Goal: Find specific fact: Find specific fact

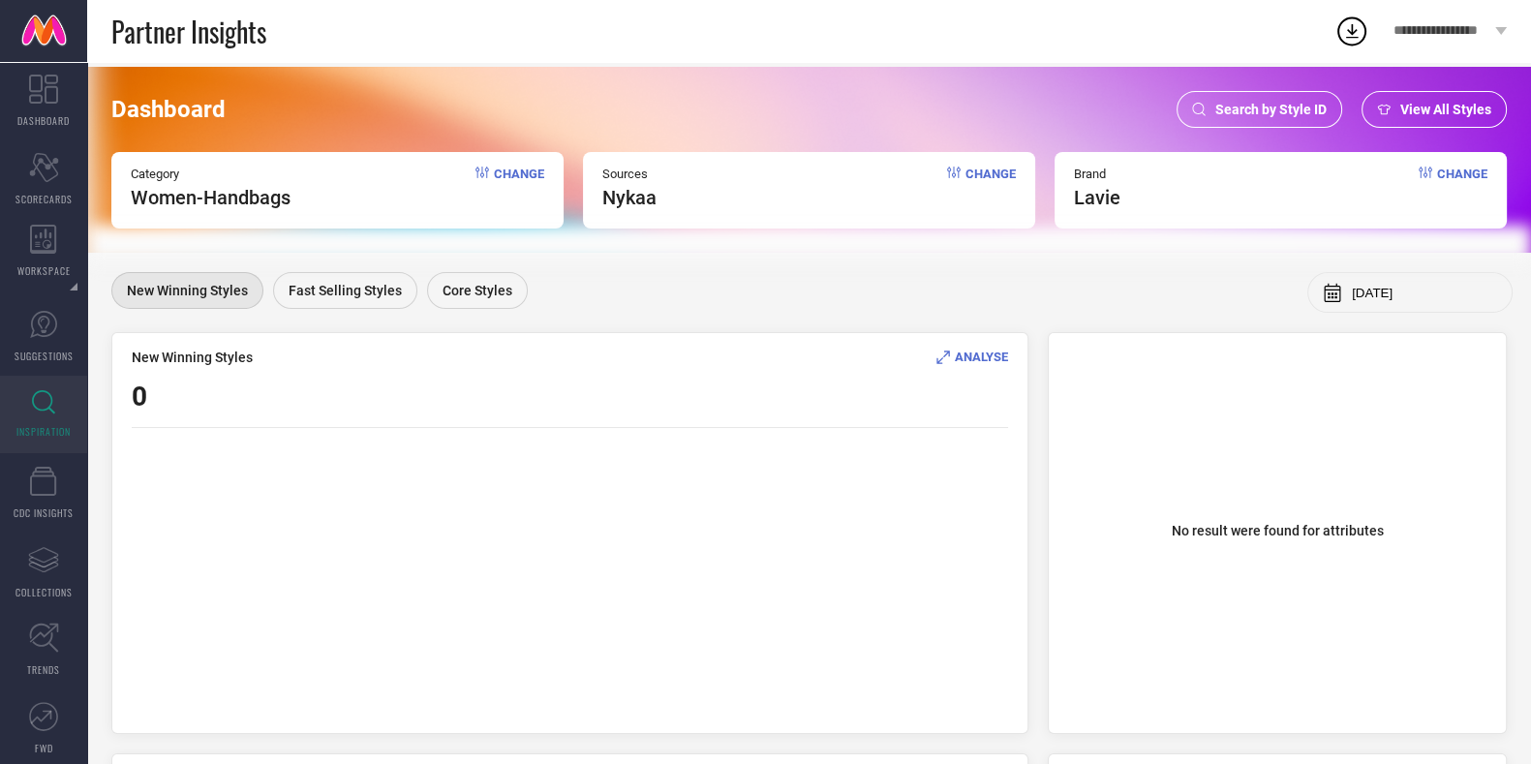
click at [1254, 118] on div "Search by Style ID" at bounding box center [1259, 109] width 166 height 37
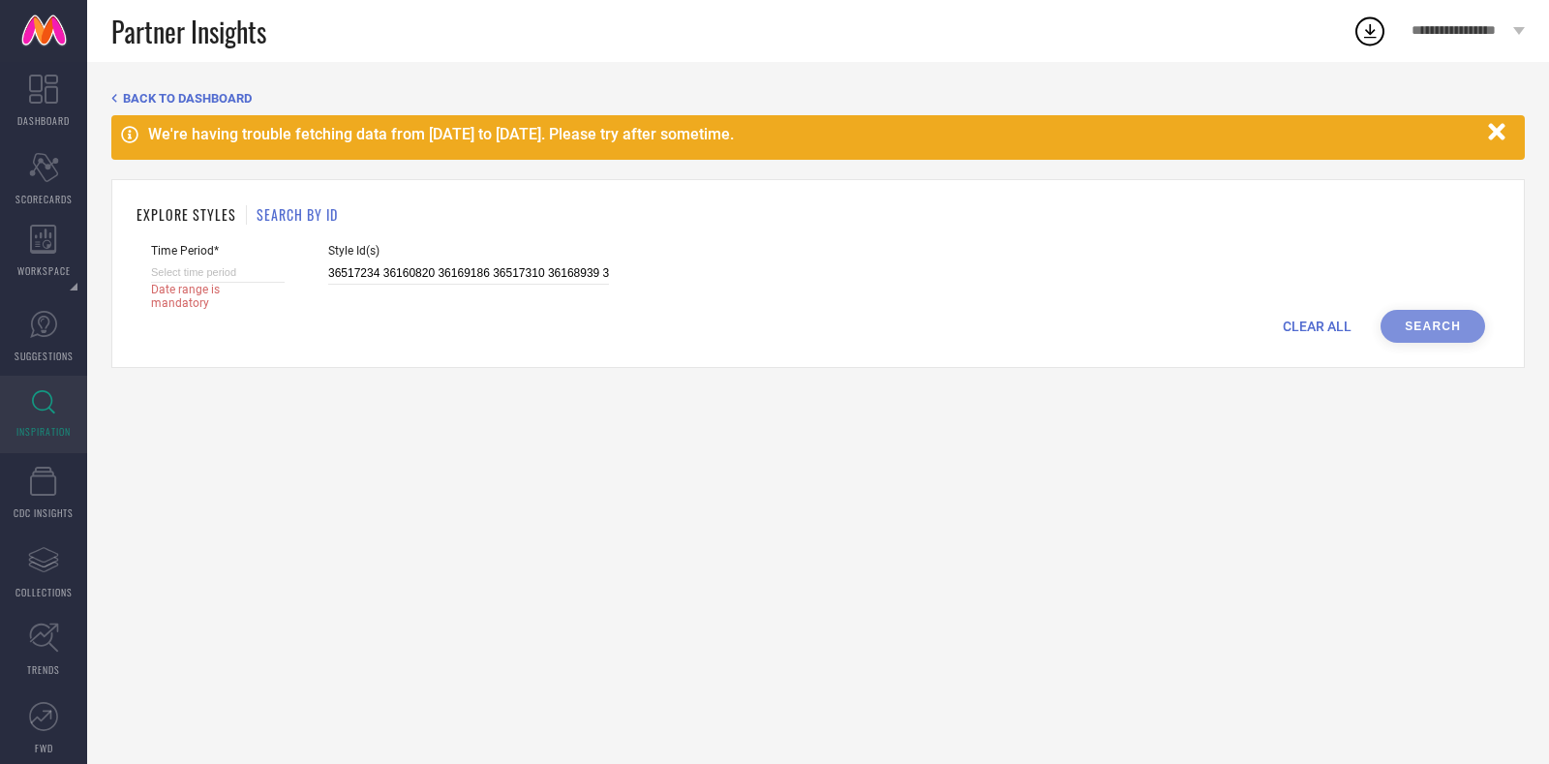
click at [208, 269] on input at bounding box center [218, 272] width 134 height 20
select select "8"
select select "2025"
select select "9"
select select "2025"
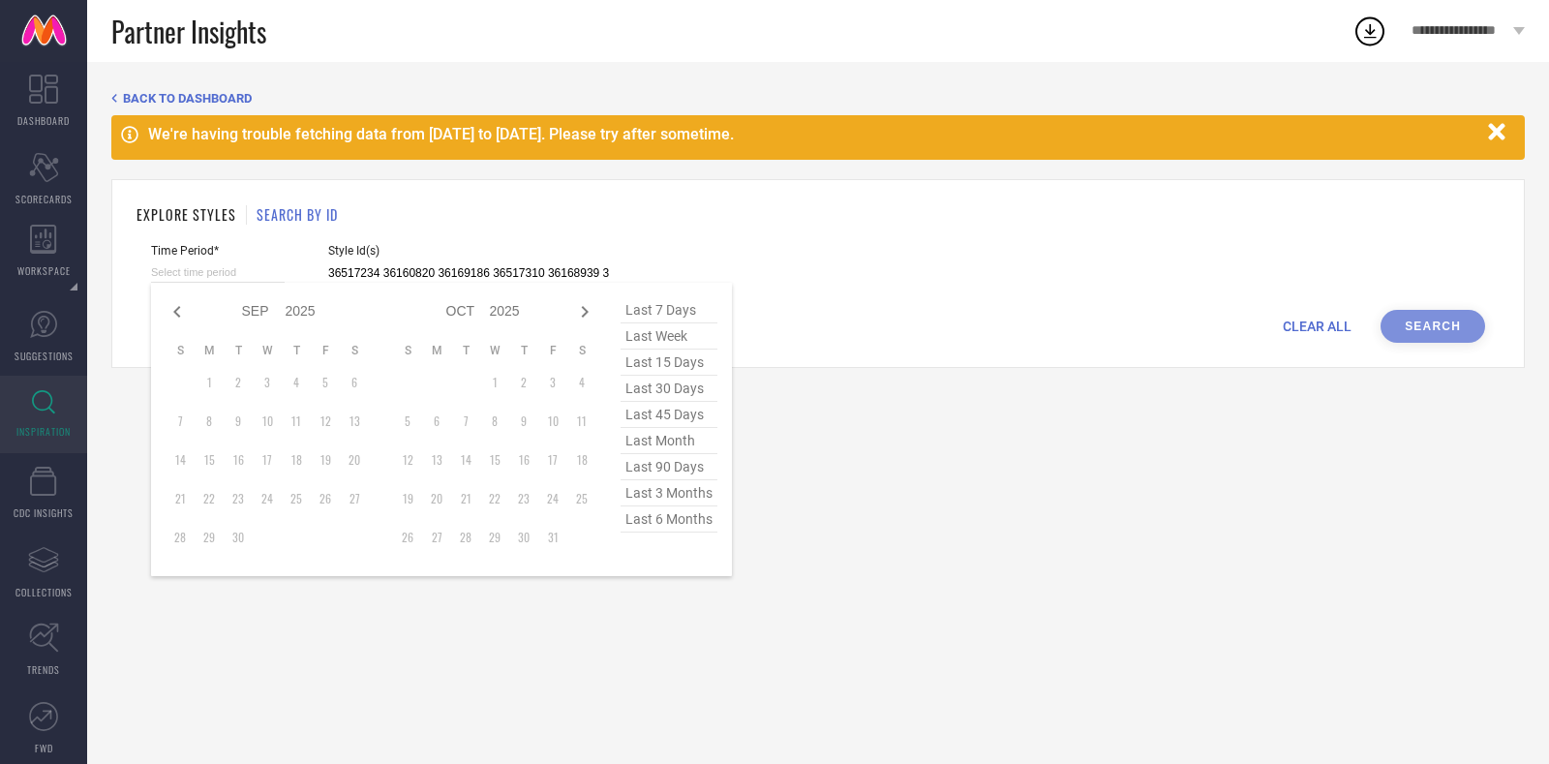
click at [676, 531] on span "last 6 months" at bounding box center [669, 519] width 97 height 26
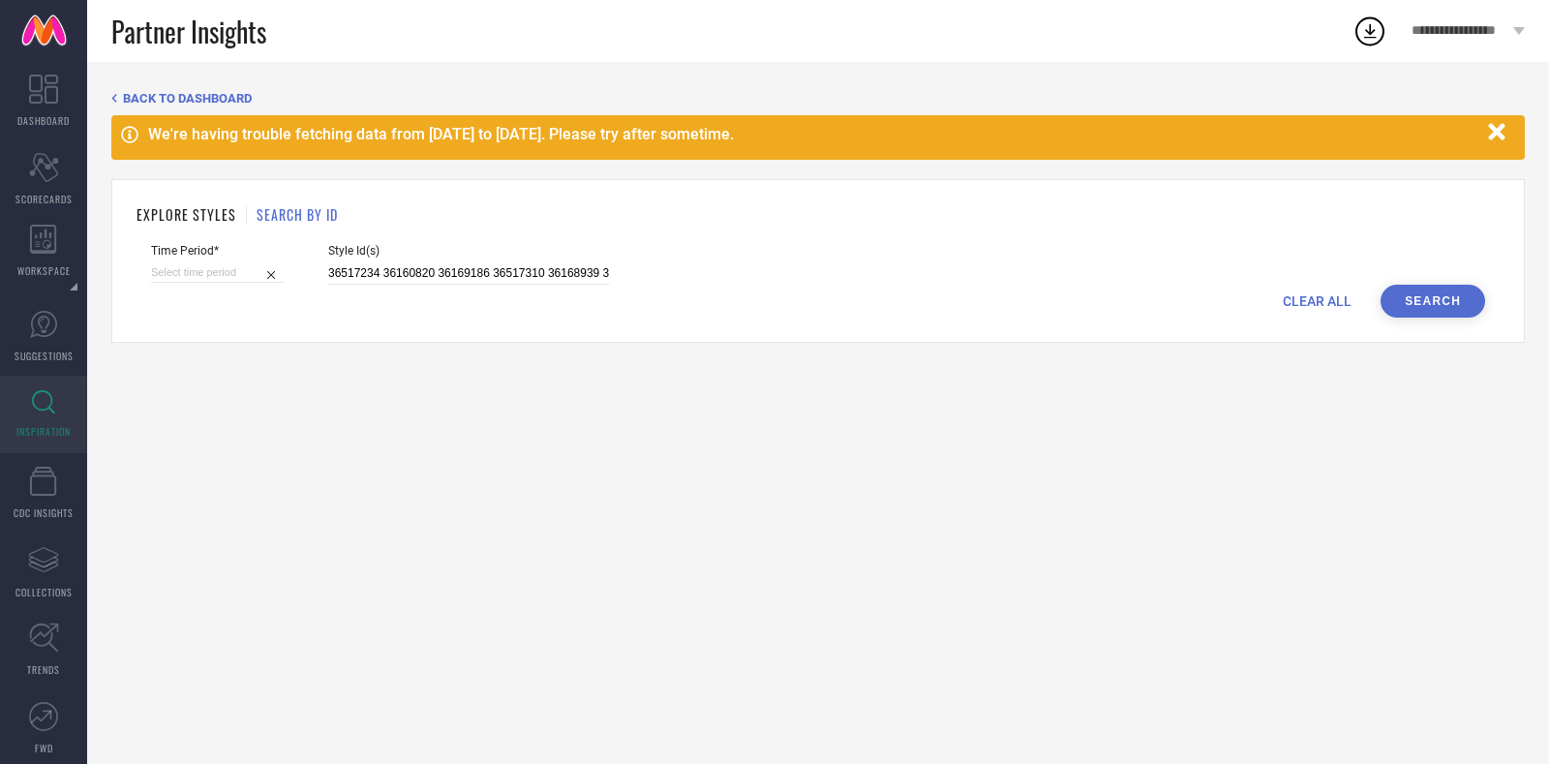
type input "[DATE] to [DATE]"
click at [423, 255] on span "Style Id(s)" at bounding box center [468, 251] width 281 height 14
click at [398, 279] on input "36517234 36160820 36169186 36517310 36168939 36221429 36168568 36517283 3651725…" at bounding box center [468, 273] width 281 height 22
paste input "5814107 35811624 35814099 36265432 36265430 35811613 35816414 35828221 36265580…"
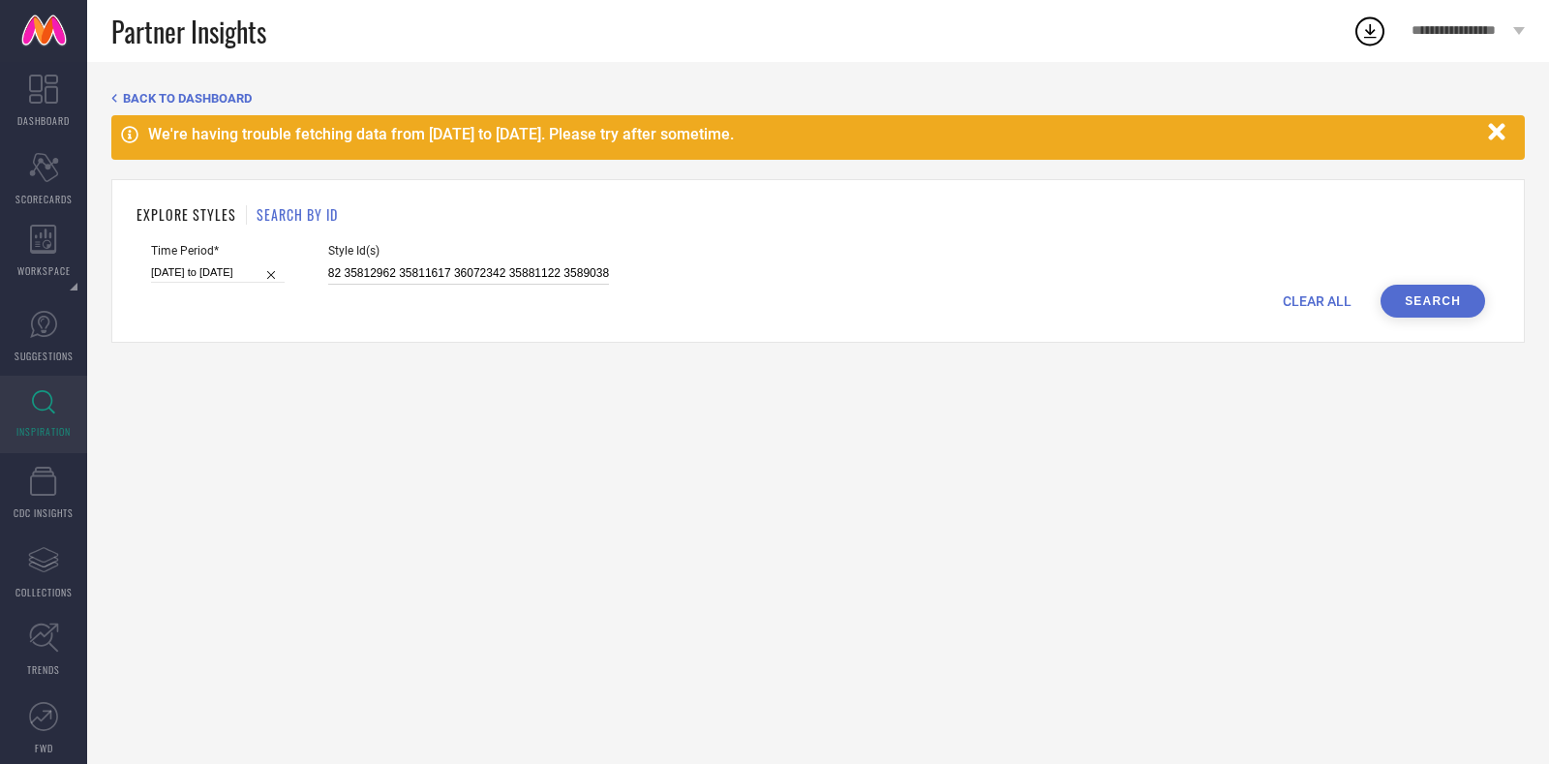
type input "35814107 35811624 35814099 36265432 36265430 35811613 35816414 35828221 3626558…"
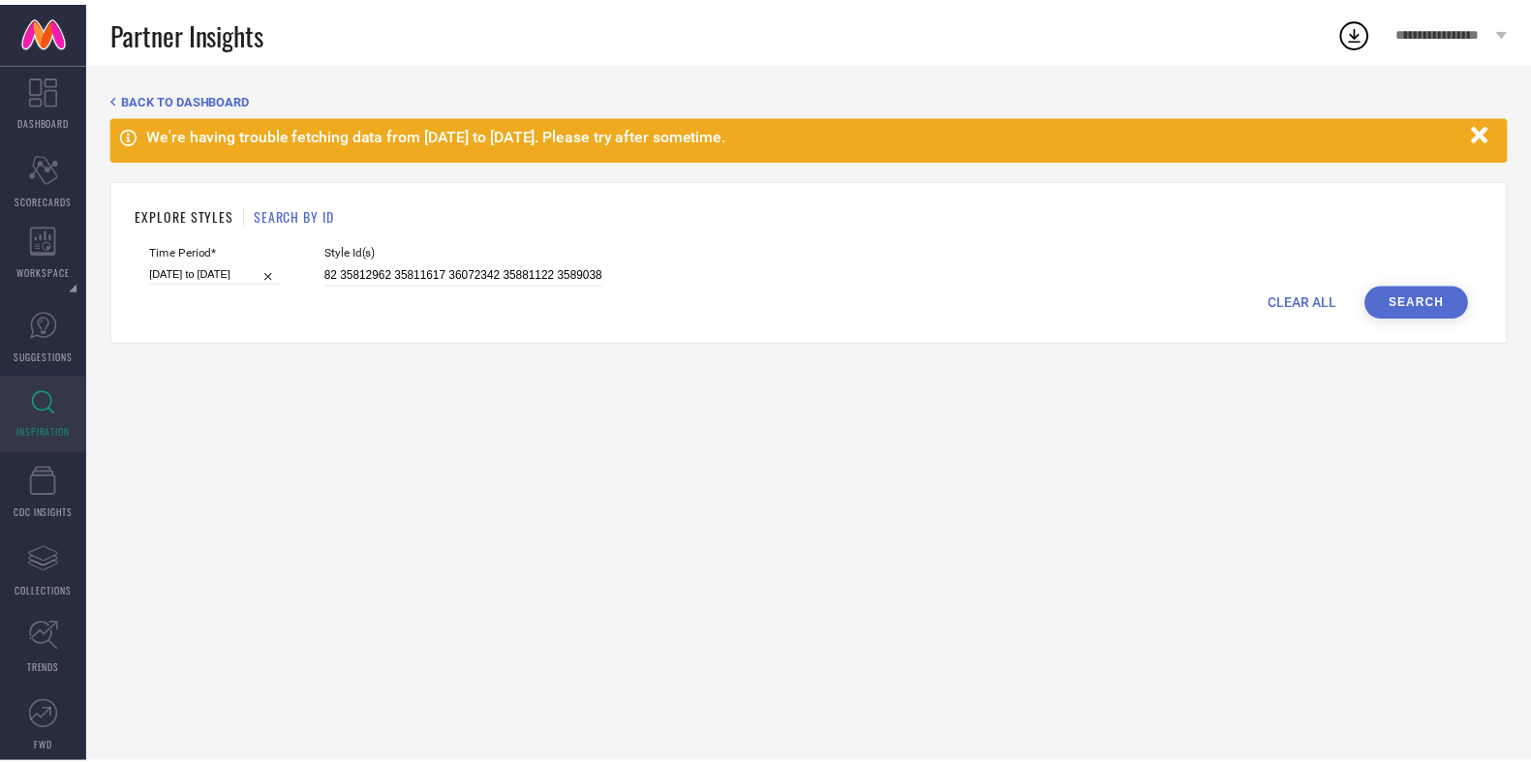
scroll to position [0, 0]
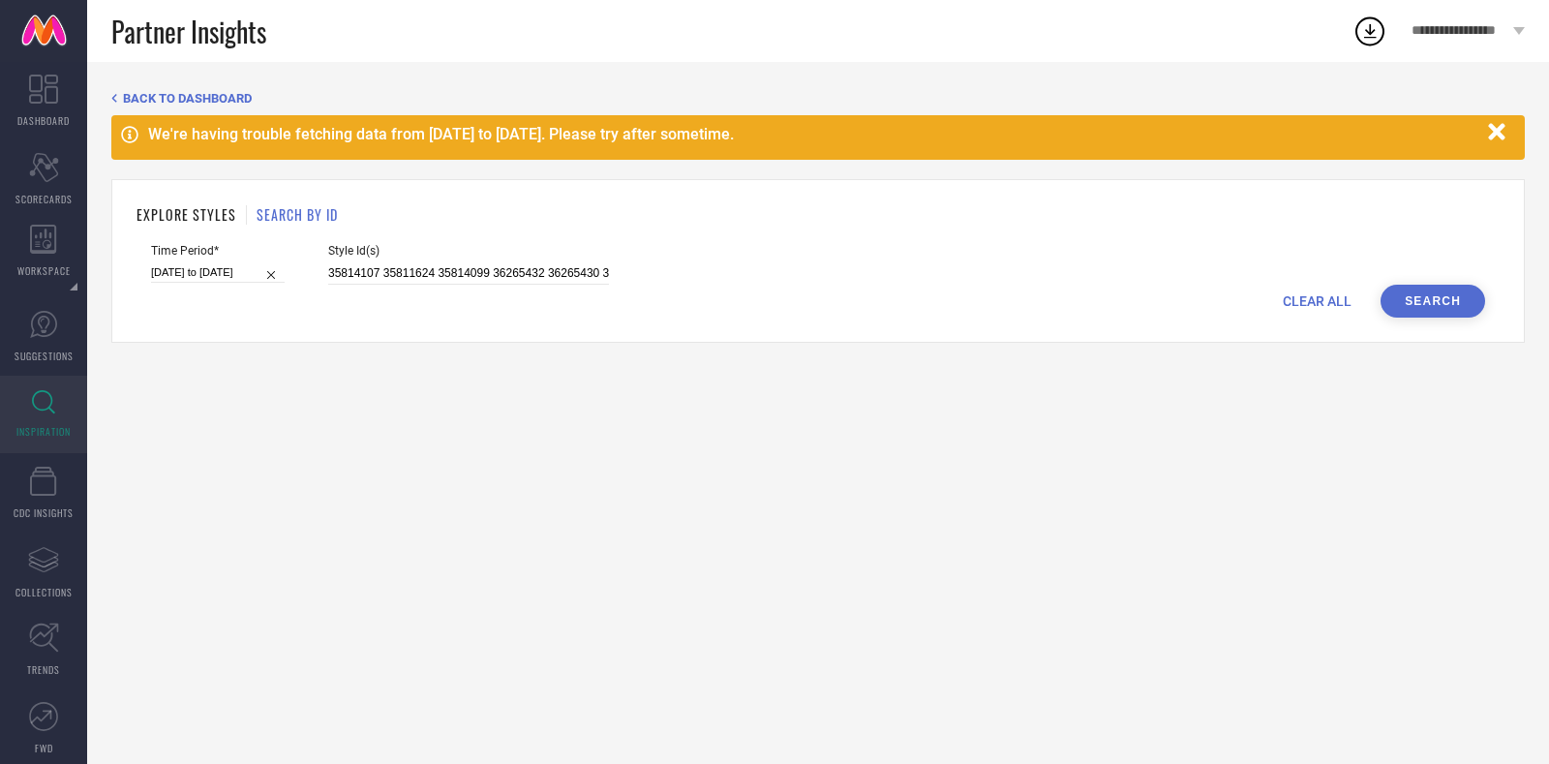
click at [1438, 312] on button "Search" at bounding box center [1433, 301] width 105 height 33
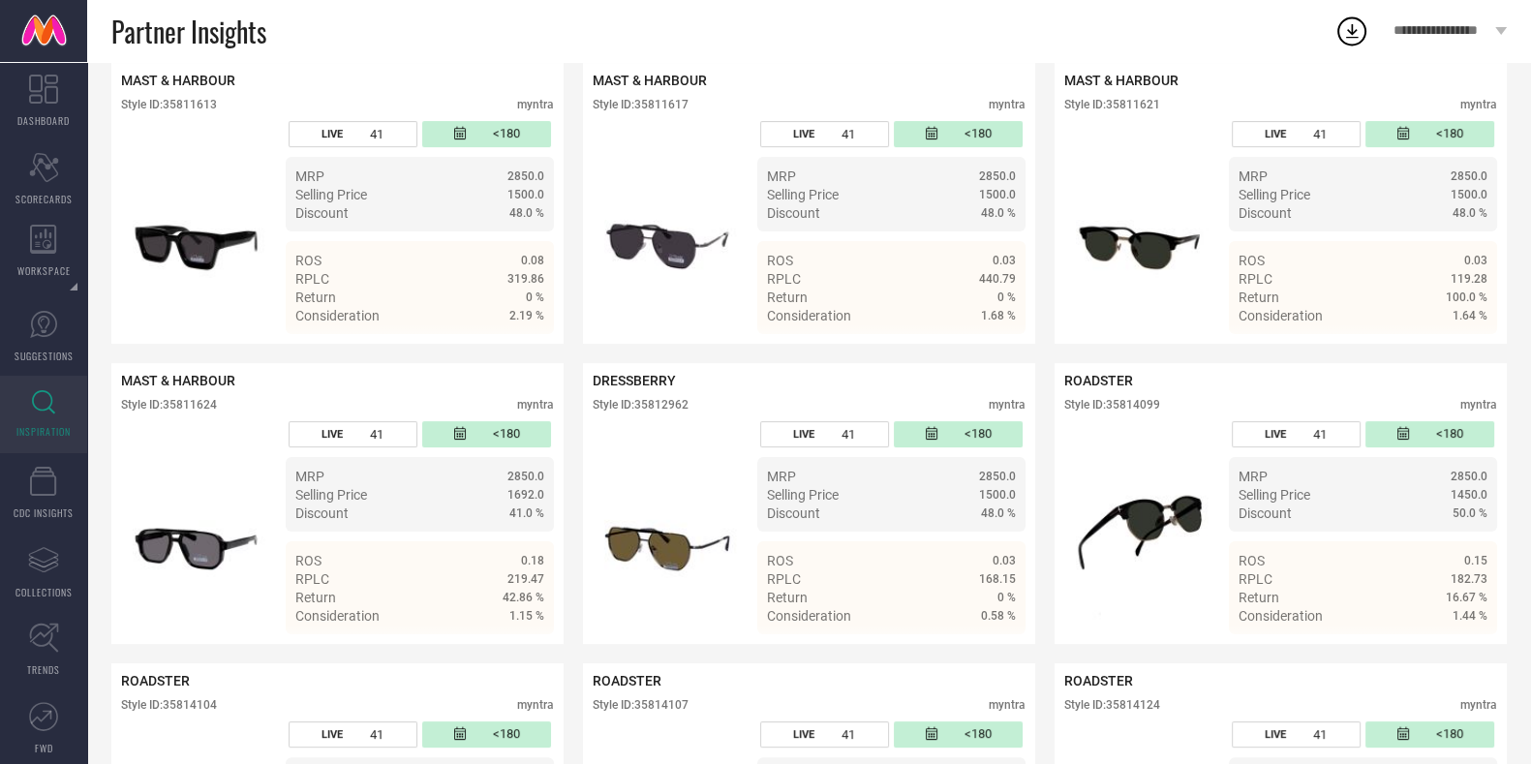
scroll to position [493, 0]
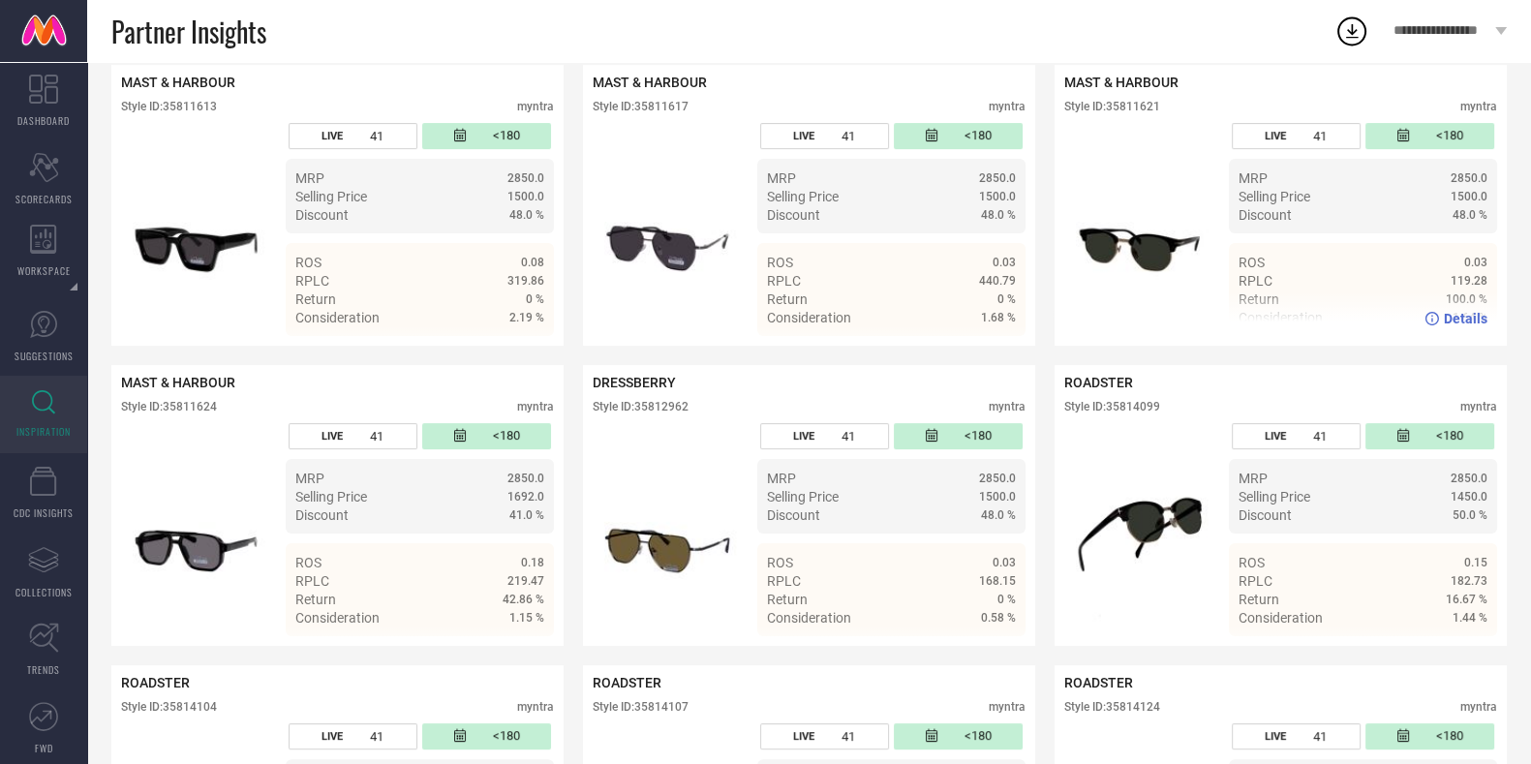
click at [1141, 107] on div "Style ID: 35811621" at bounding box center [1112, 107] width 96 height 14
copy div "35811621"
click at [1139, 413] on div "Style ID: 35814099" at bounding box center [1112, 407] width 96 height 14
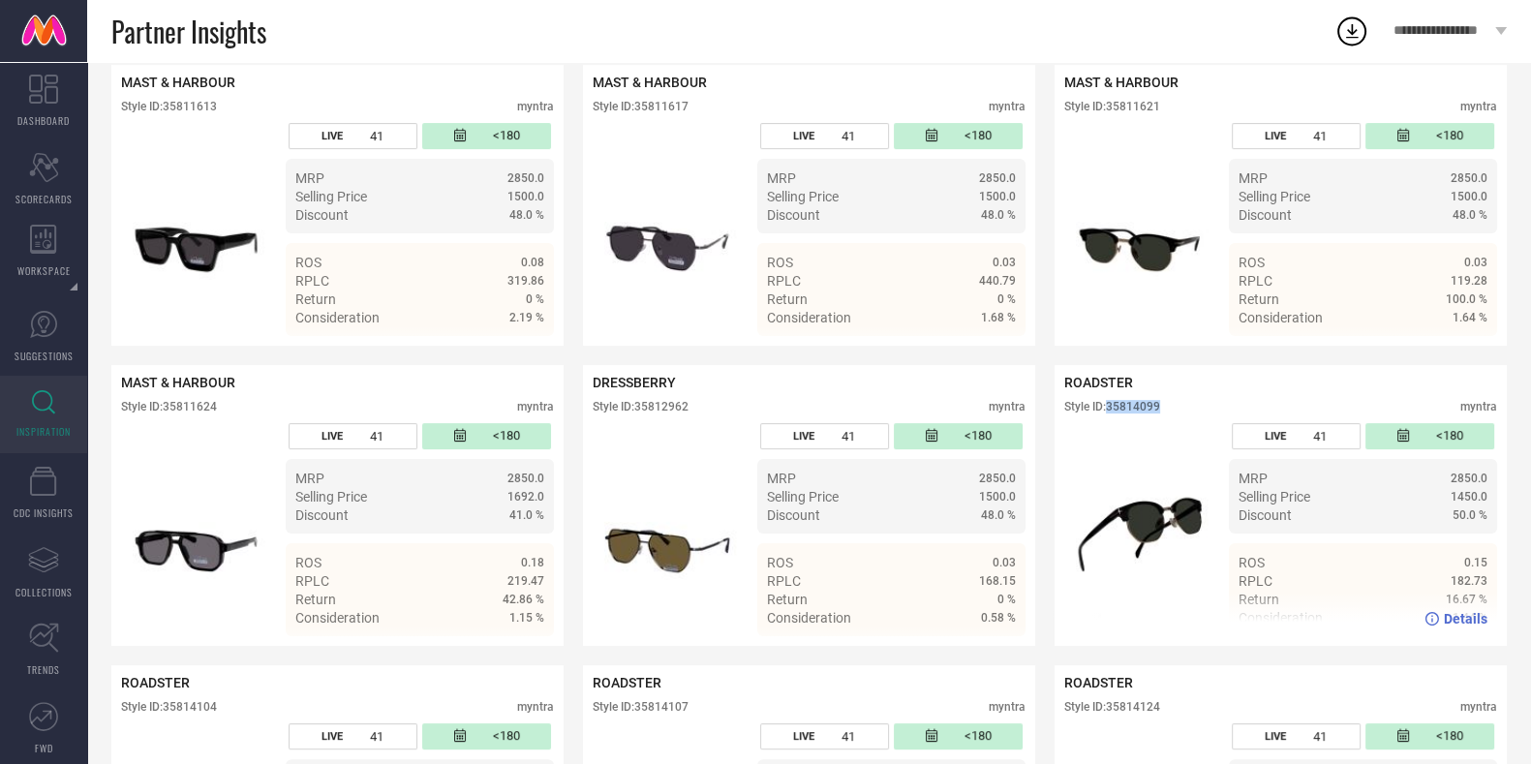
copy div "35814099"
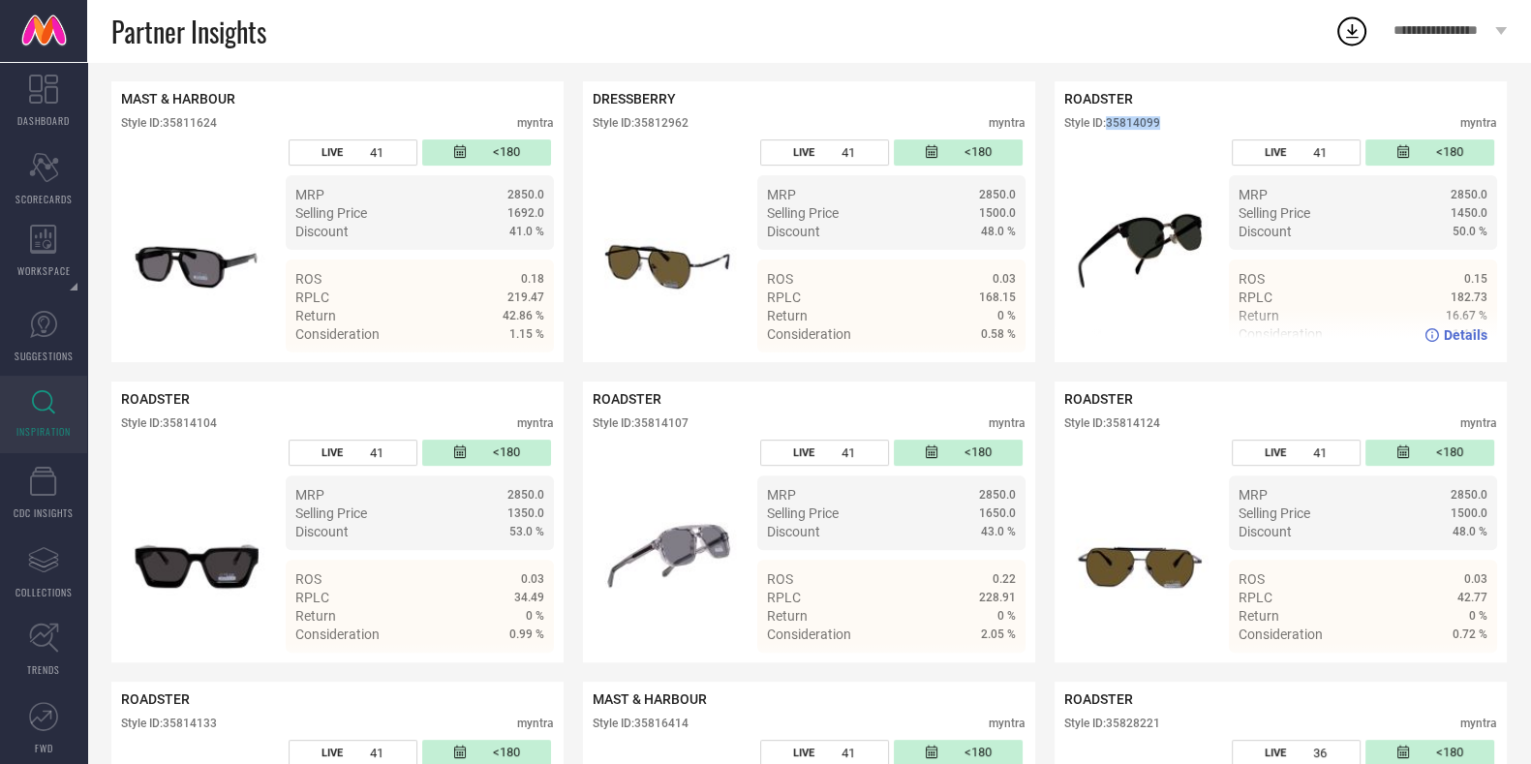
scroll to position [778, 0]
